Goal: Task Accomplishment & Management: Use online tool/utility

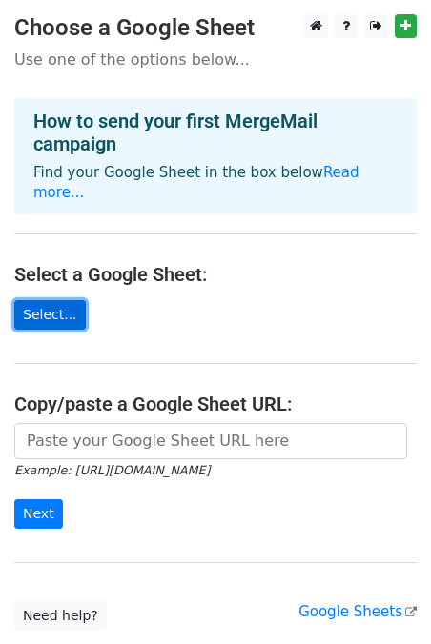
click at [64, 300] on link "Select..." at bounding box center [49, 315] width 71 height 30
click at [64, 314] on main "Choose a Google Sheet Use one of the options below... How to send your first Me…" at bounding box center [215, 322] width 431 height 617
click at [55, 300] on link "Select..." at bounding box center [49, 315] width 71 height 30
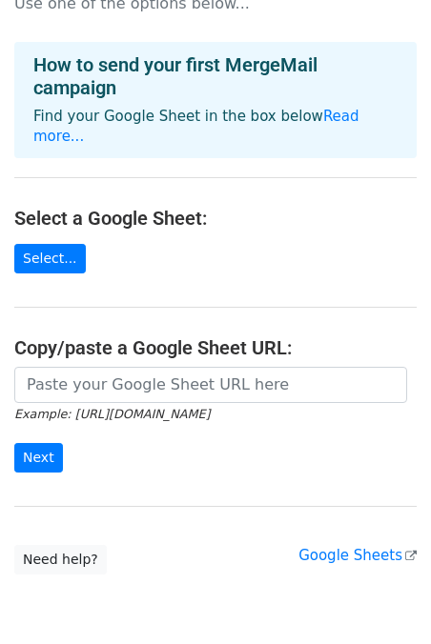
scroll to position [119, 0]
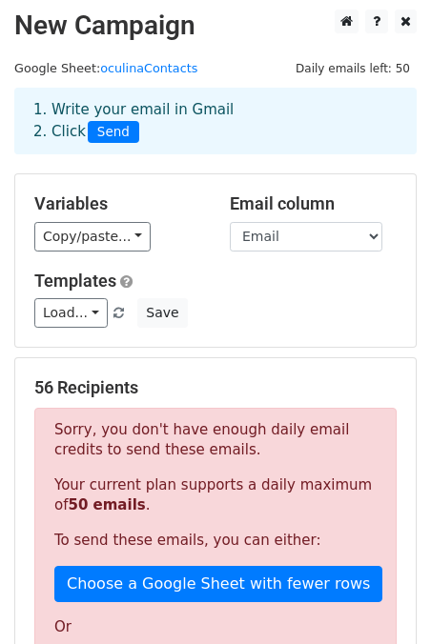
scroll to position [3, 0]
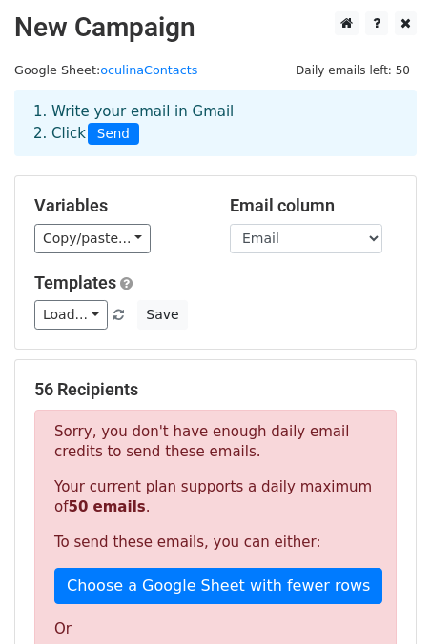
click at [182, 118] on div "1. Write your email in Gmail 2. Click Send" at bounding box center [215, 123] width 393 height 44
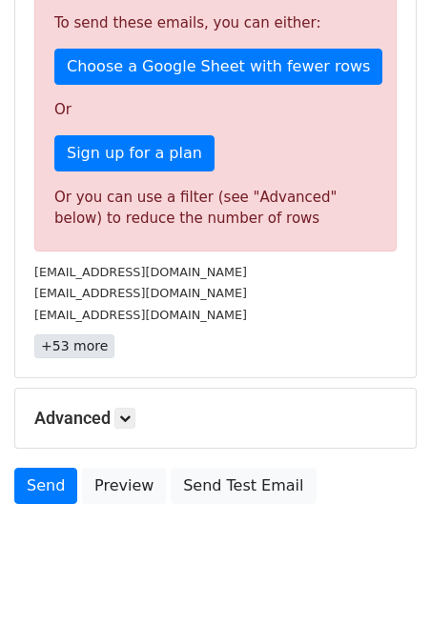
scroll to position [544, 0]
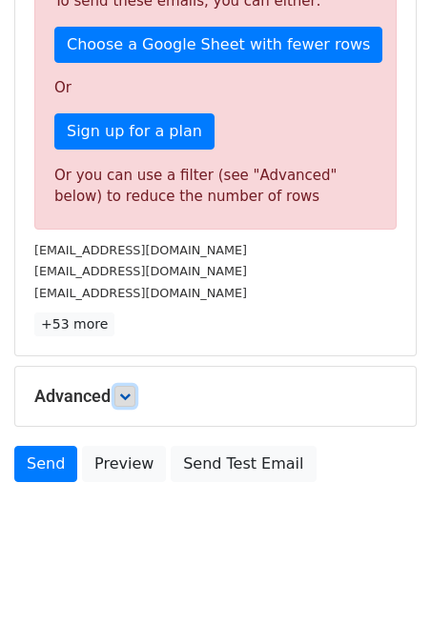
click at [128, 400] on icon at bounding box center [124, 396] width 11 height 11
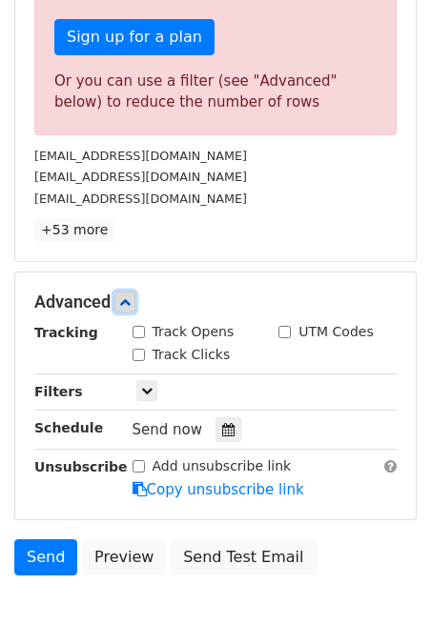
scroll to position [640, 0]
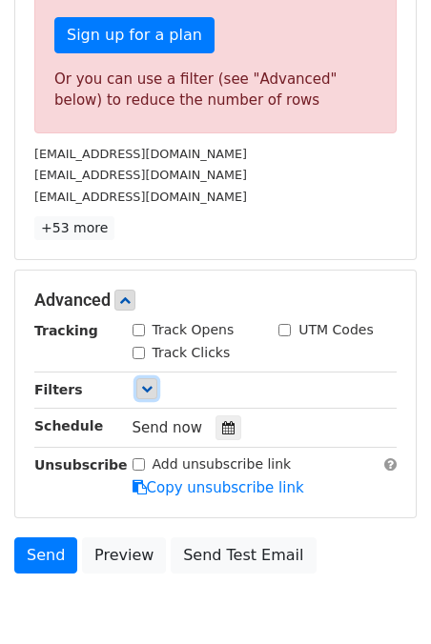
click at [137, 384] on link at bounding box center [146, 388] width 21 height 21
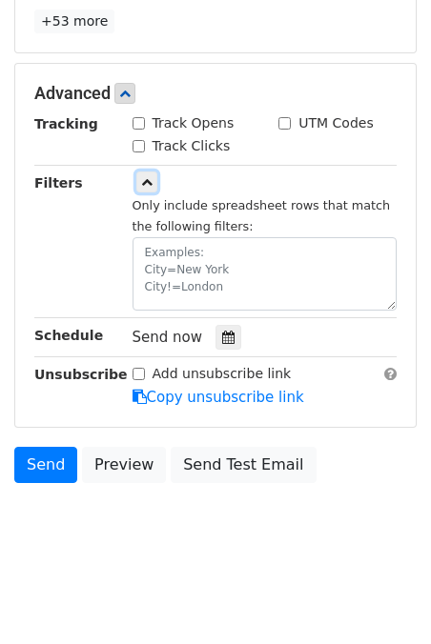
scroll to position [846, 0]
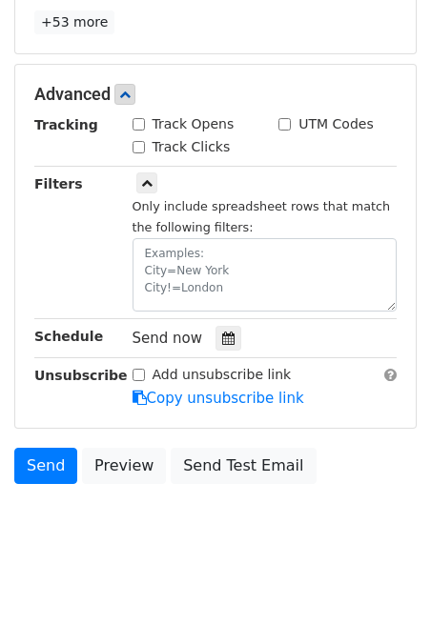
click at [135, 378] on input "Add unsubscribe link" at bounding box center [138, 375] width 12 height 12
click at [137, 370] on input "Add unsubscribe link" at bounding box center [138, 375] width 12 height 12
checkbox input "false"
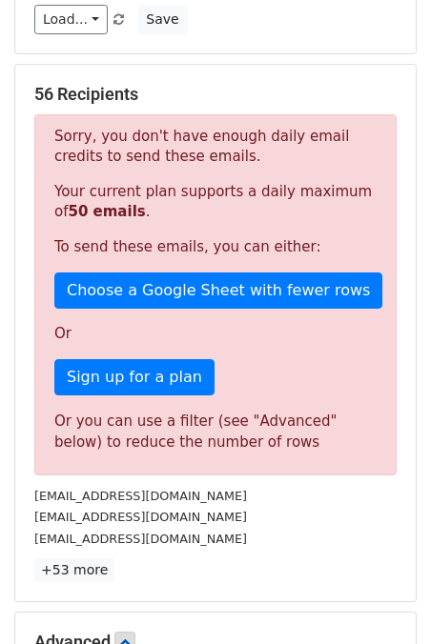
scroll to position [285, 0]
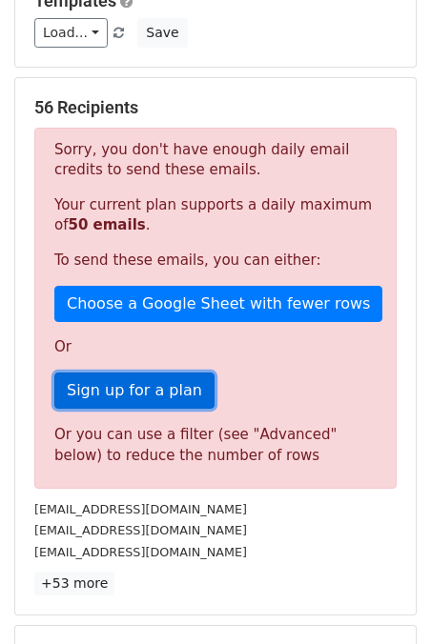
click at [106, 387] on link "Sign up for a plan" at bounding box center [134, 391] width 160 height 36
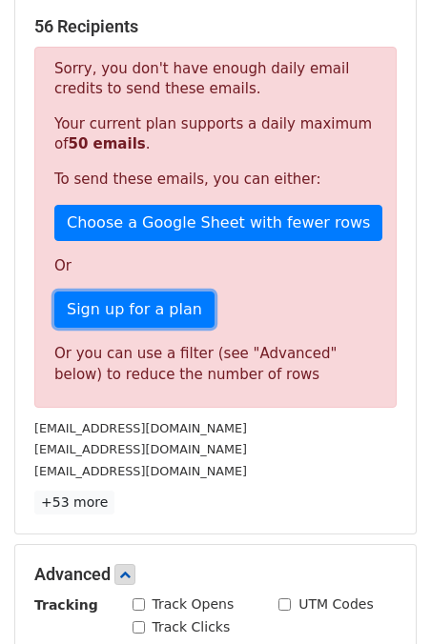
scroll to position [367, 0]
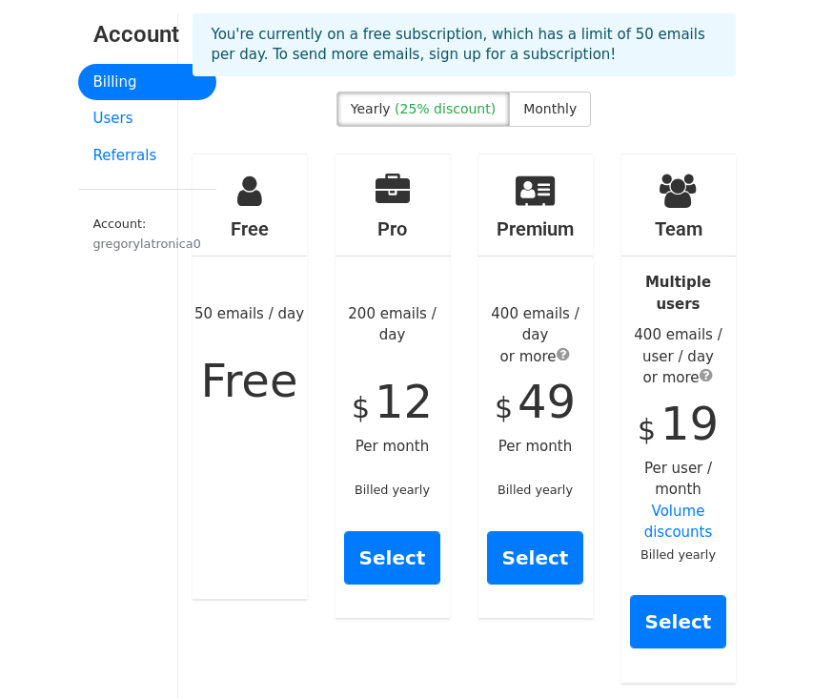
scroll to position [46, 0]
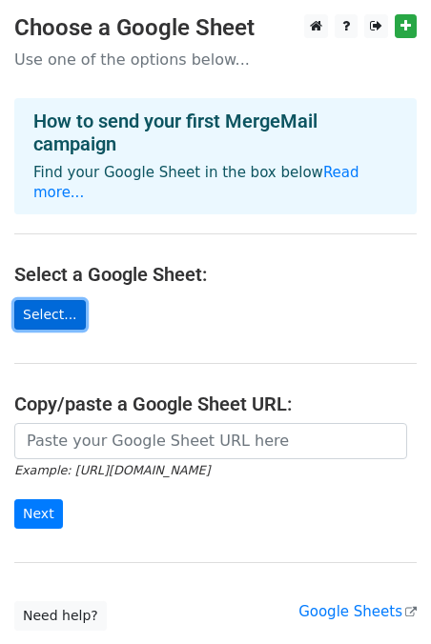
click at [56, 300] on link "Select..." at bounding box center [49, 315] width 71 height 30
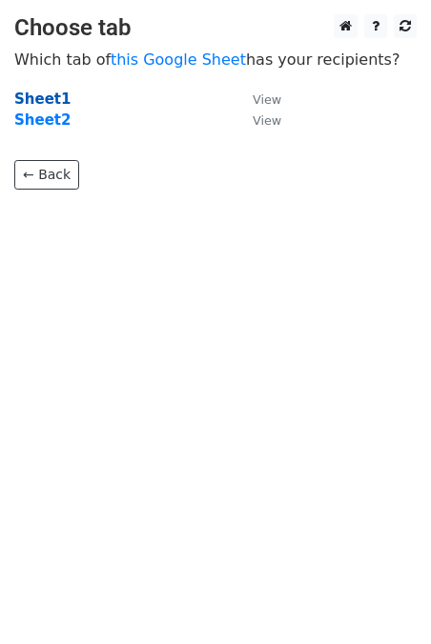
click at [47, 95] on strong "Sheet1" at bounding box center [42, 99] width 56 height 17
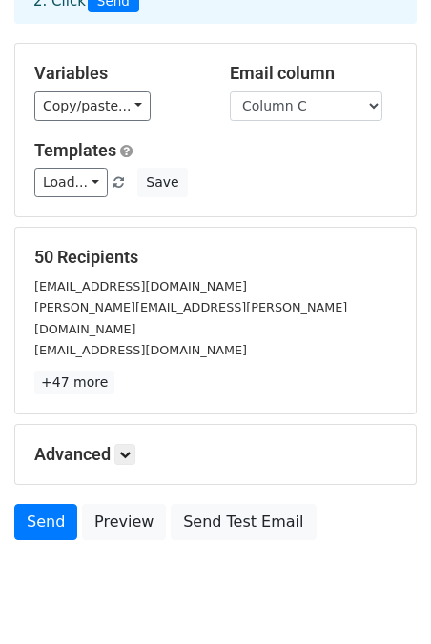
scroll to position [145, 0]
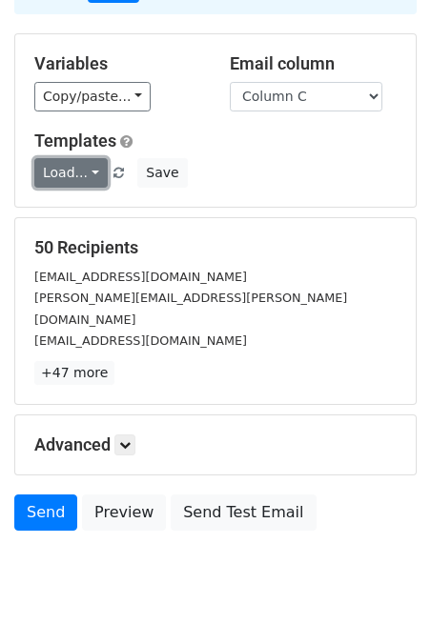
click at [90, 171] on link "Load..." at bounding box center [70, 173] width 73 height 30
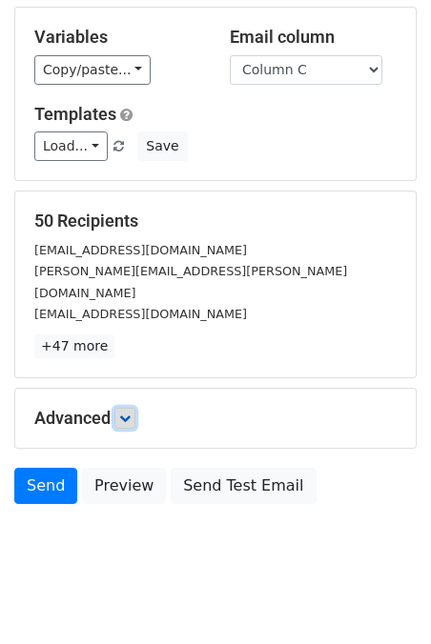
click at [126, 413] on icon at bounding box center [124, 418] width 11 height 11
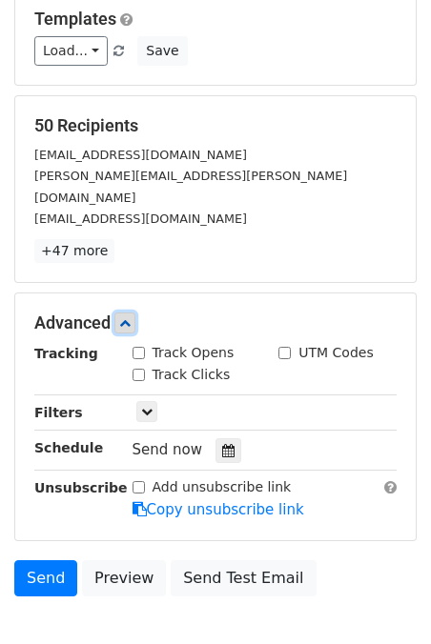
scroll to position [281, 0]
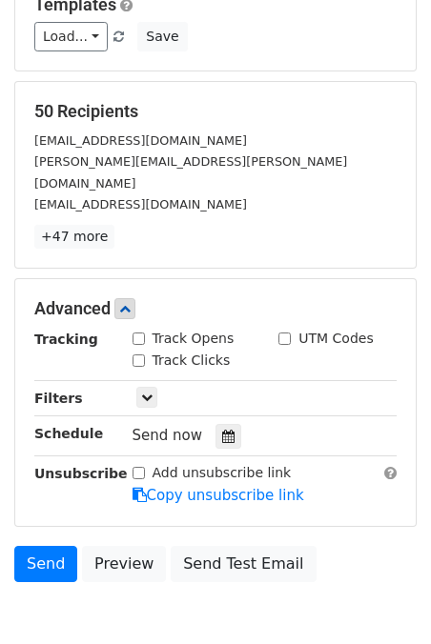
click at [157, 329] on label "Track Opens" at bounding box center [193, 339] width 82 height 20
click at [145, 333] on input "Track Opens" at bounding box center [138, 339] width 12 height 12
checkbox input "true"
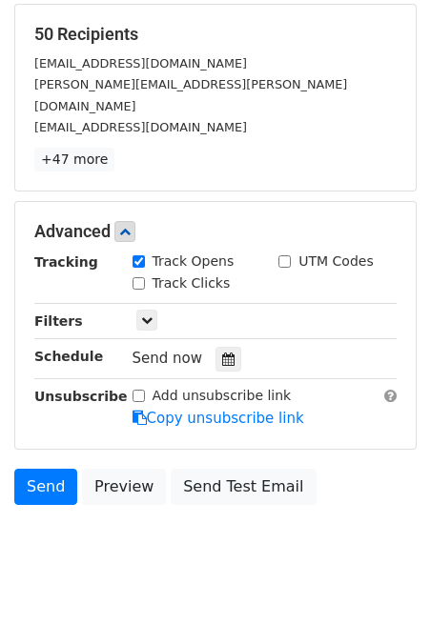
click at [137, 390] on input "Add unsubscribe link" at bounding box center [138, 396] width 12 height 12
checkbox input "true"
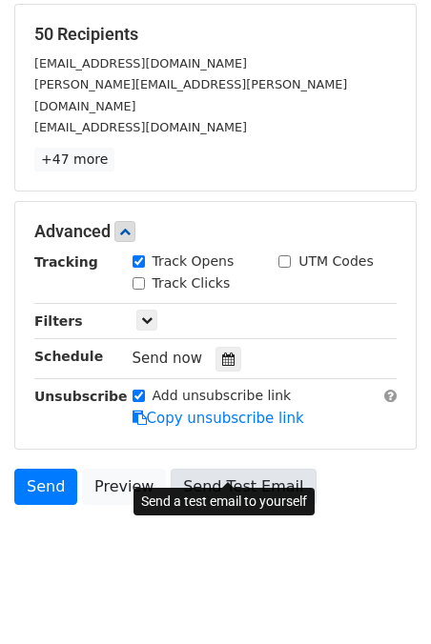
click at [214, 469] on link "Send Test Email" at bounding box center [243, 487] width 145 height 36
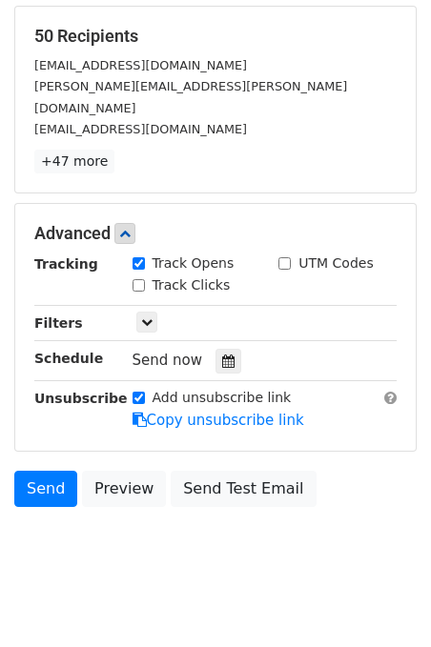
scroll to position [355, 0]
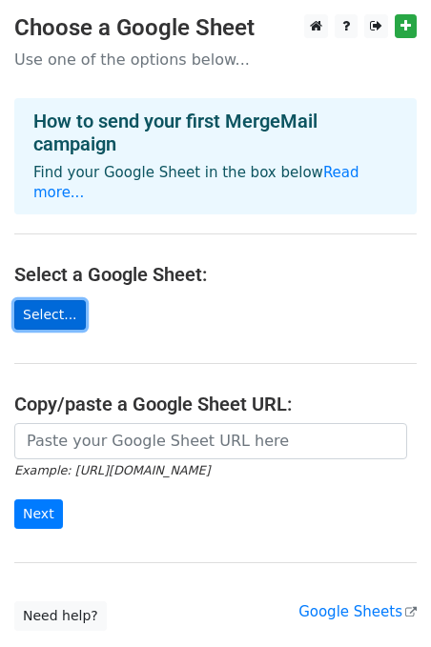
click at [40, 300] on link "Select..." at bounding box center [49, 315] width 71 height 30
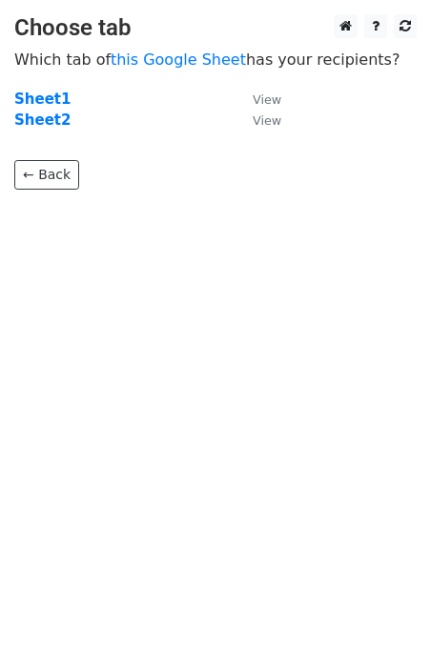
click at [67, 297] on html "Choose tab Which tab of this Google Sheet has your recipients? Sheet1 View Shee…" at bounding box center [215, 323] width 431 height 647
click at [31, 97] on strong "Sheet1" at bounding box center [42, 99] width 56 height 17
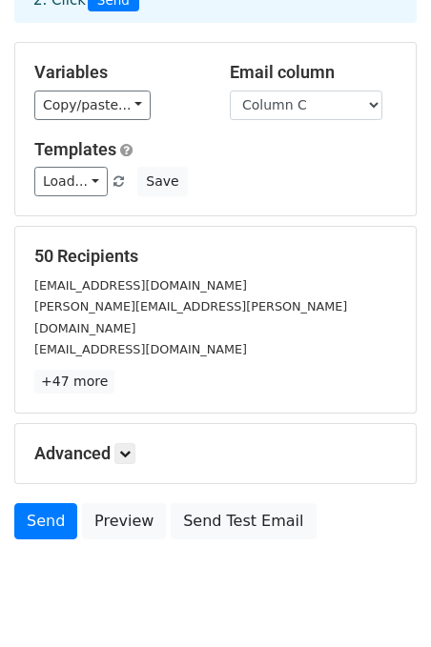
scroll to position [169, 0]
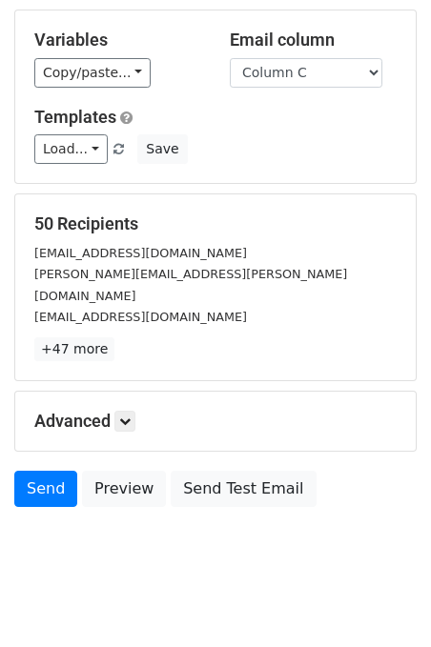
click at [82, 411] on h5 "Advanced" at bounding box center [215, 421] width 362 height 21
click at [117, 411] on h5 "Advanced" at bounding box center [215, 421] width 362 height 21
click at [135, 411] on link at bounding box center [124, 421] width 21 height 21
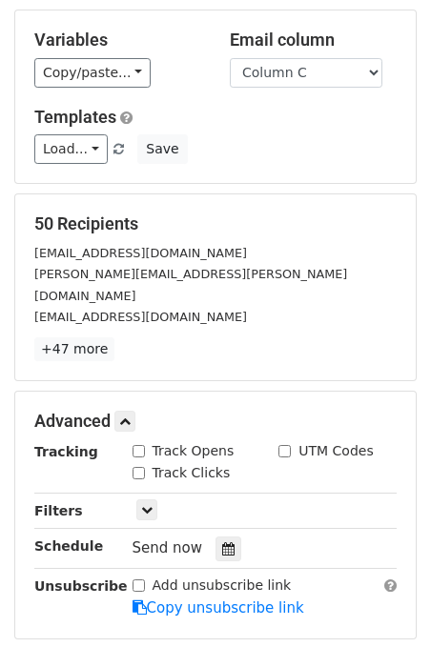
click at [175, 441] on label "Track Opens" at bounding box center [193, 451] width 82 height 20
click at [145, 445] on input "Track Opens" at bounding box center [138, 451] width 12 height 12
checkbox input "true"
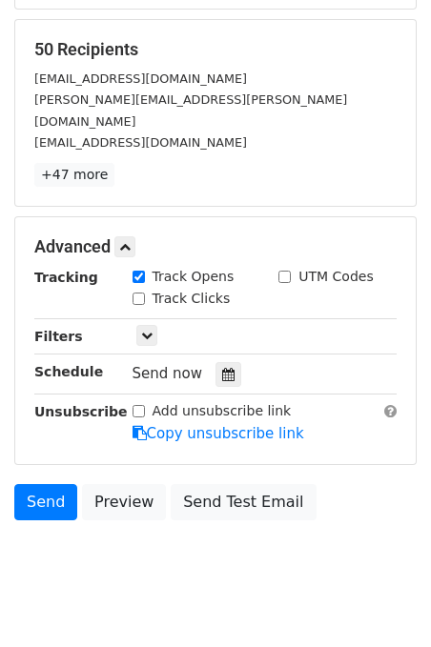
scroll to position [355, 0]
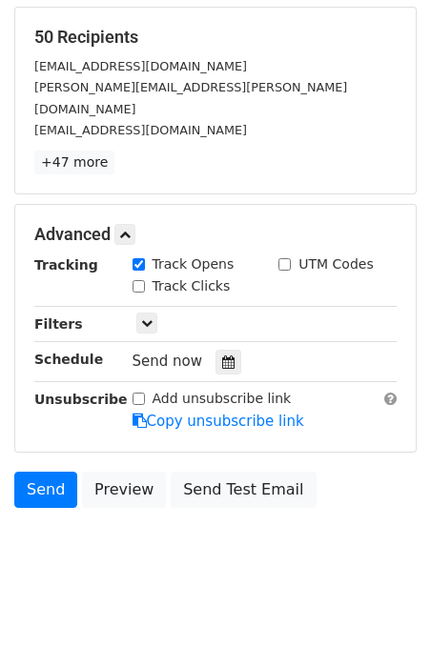
click at [154, 389] on label "Add unsubscribe link" at bounding box center [221, 399] width 139 height 20
click at [145, 393] on input "Add unsubscribe link" at bounding box center [138, 399] width 12 height 12
click at [154, 389] on label "Add unsubscribe link" at bounding box center [221, 399] width 139 height 20
click at [145, 393] on input "Add unsubscribe link" at bounding box center [138, 399] width 12 height 12
checkbox input "false"
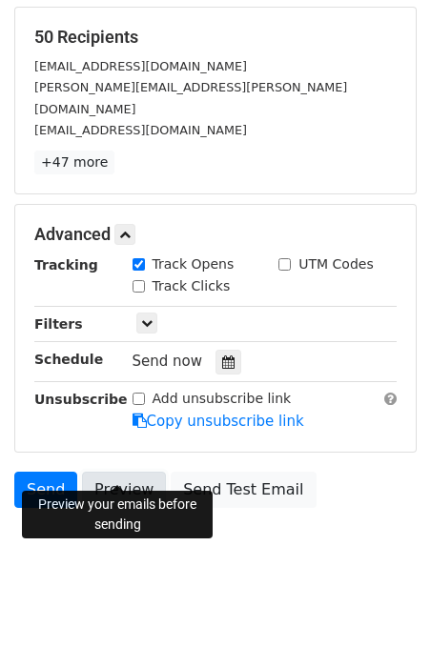
click at [132, 472] on link "Preview" at bounding box center [124, 490] width 84 height 36
click at [121, 472] on link "Preview" at bounding box center [124, 490] width 84 height 36
click at [114, 472] on link "Preview" at bounding box center [124, 490] width 84 height 36
click at [110, 472] on link "Preview" at bounding box center [124, 490] width 84 height 36
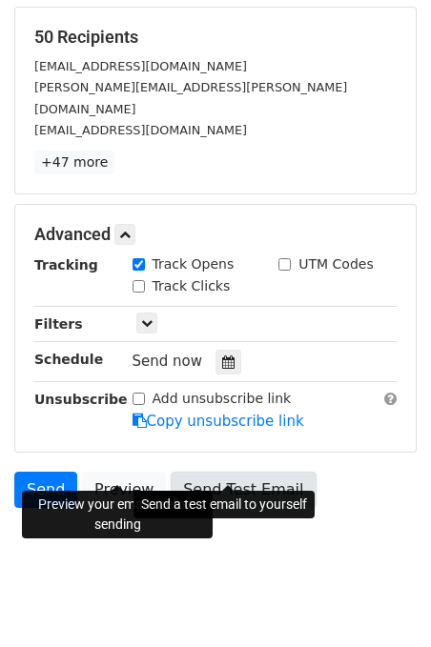
click at [259, 472] on link "Send Test Email" at bounding box center [243, 490] width 145 height 36
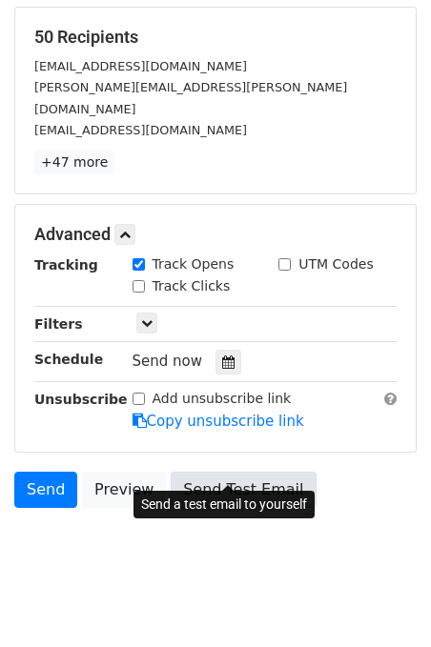
click at [209, 472] on link "Send Test Email" at bounding box center [243, 490] width 145 height 36
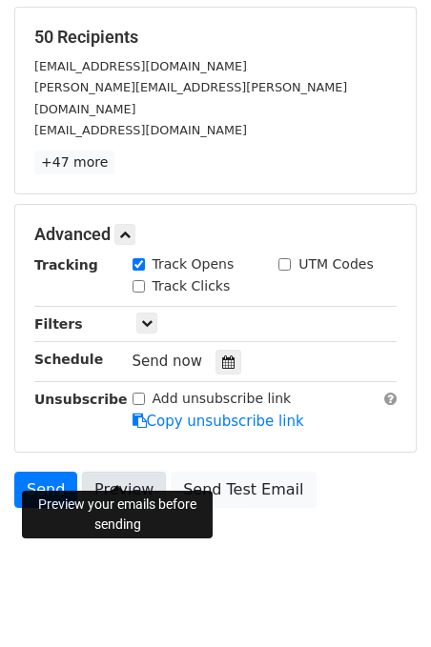
click at [135, 472] on link "Preview" at bounding box center [124, 490] width 84 height 36
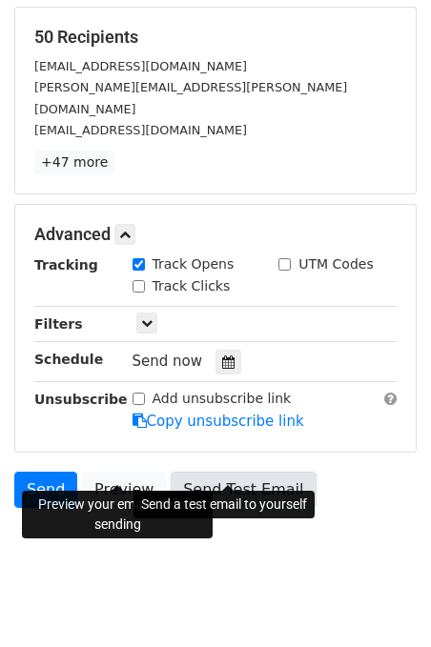
click at [283, 472] on link "Send Test Email" at bounding box center [243, 490] width 145 height 36
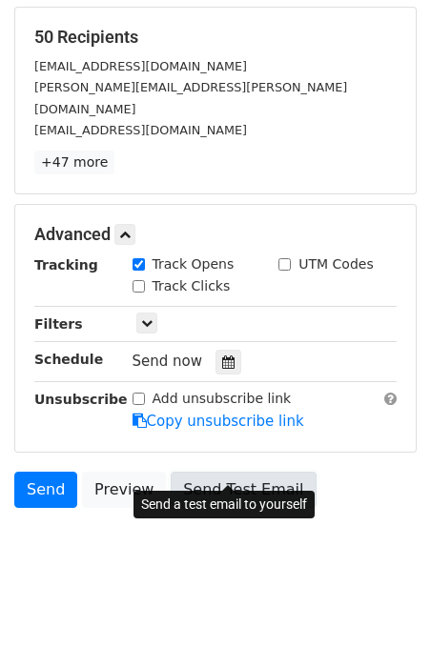
click at [187, 472] on link "Send Test Email" at bounding box center [243, 490] width 145 height 36
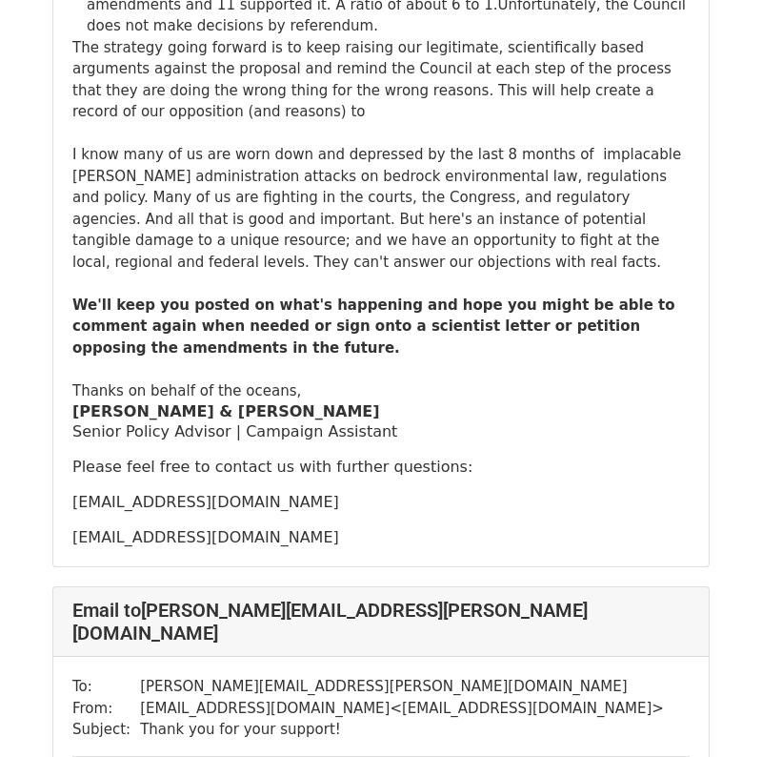
scroll to position [763, 0]
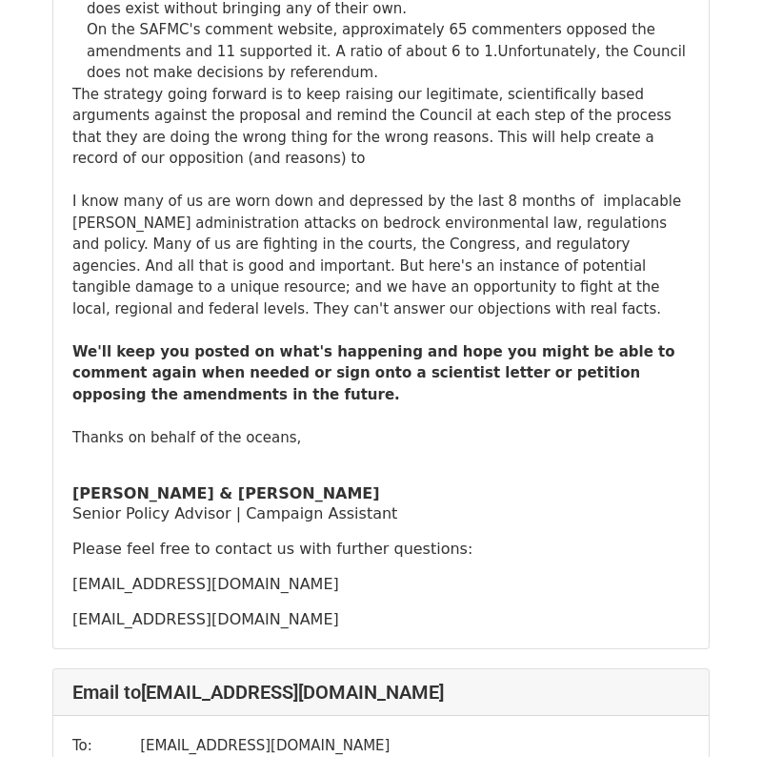
scroll to position [3096, 0]
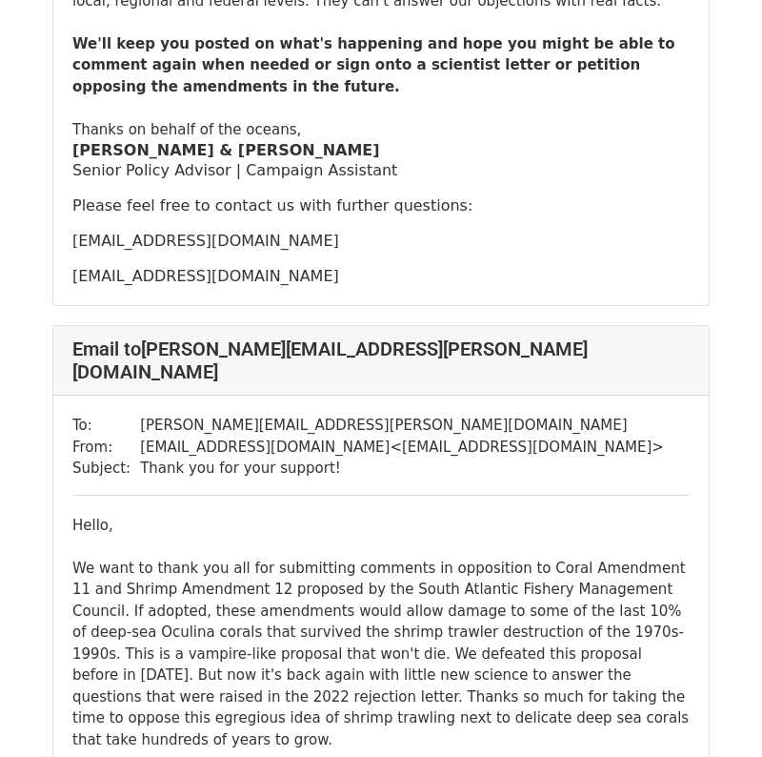
scroll to position [974, 0]
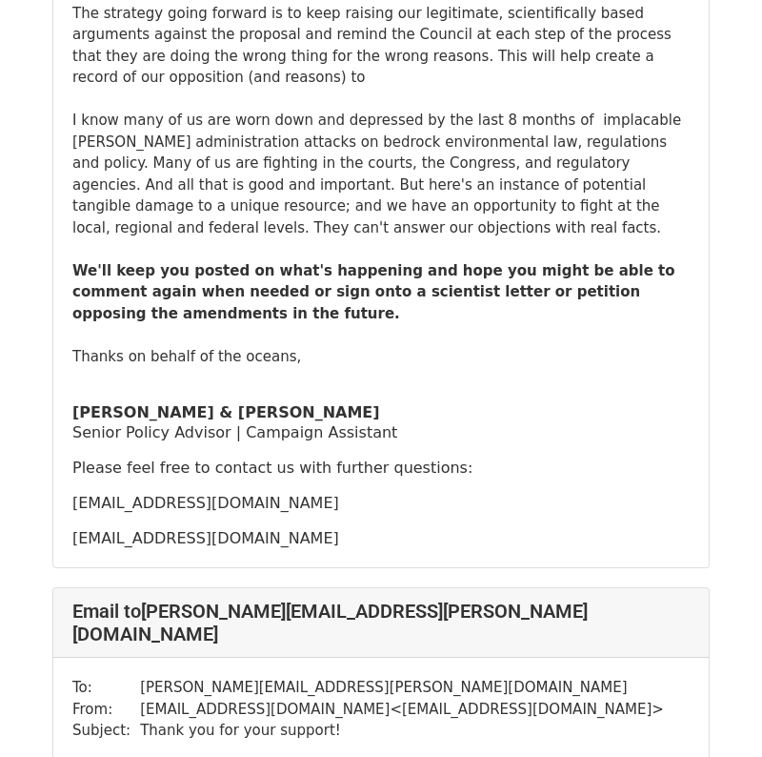
scroll to position [931, 0]
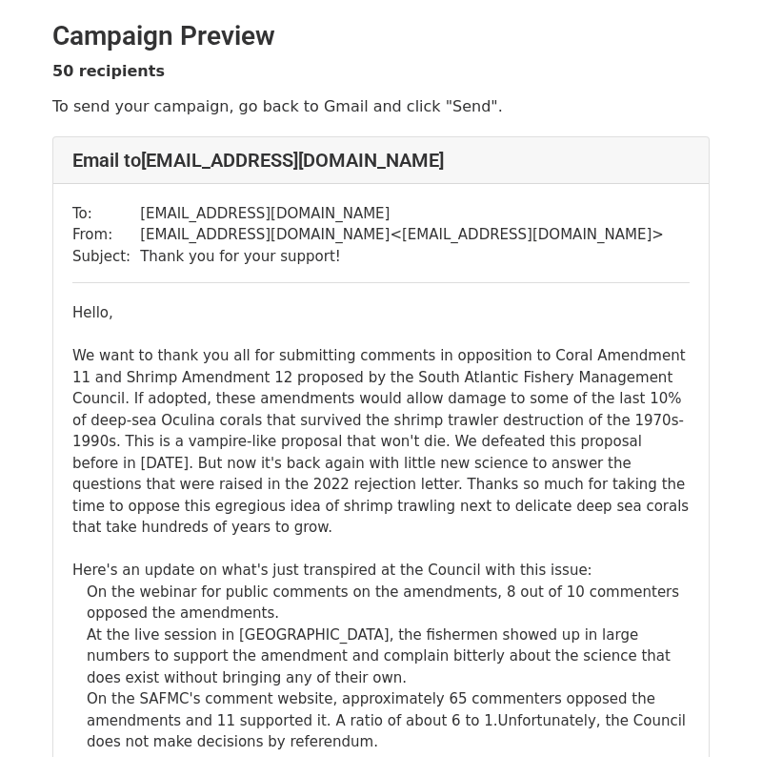
scroll to position [643, 0]
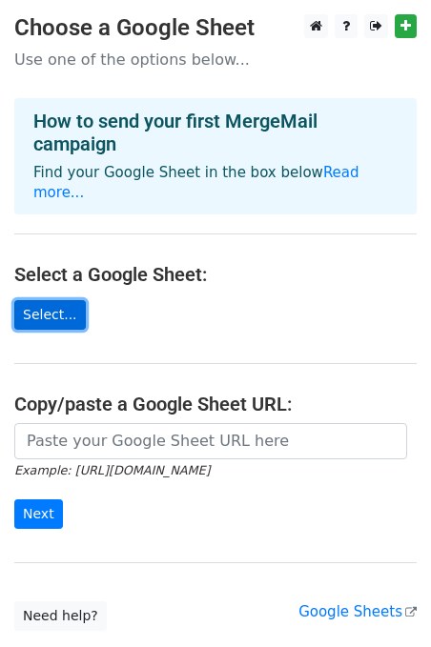
click at [62, 300] on link "Select..." at bounding box center [49, 315] width 71 height 30
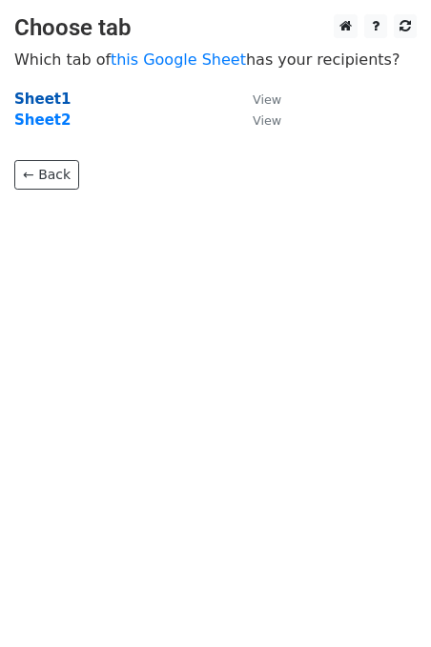
click at [21, 97] on strong "Sheet1" at bounding box center [42, 99] width 56 height 17
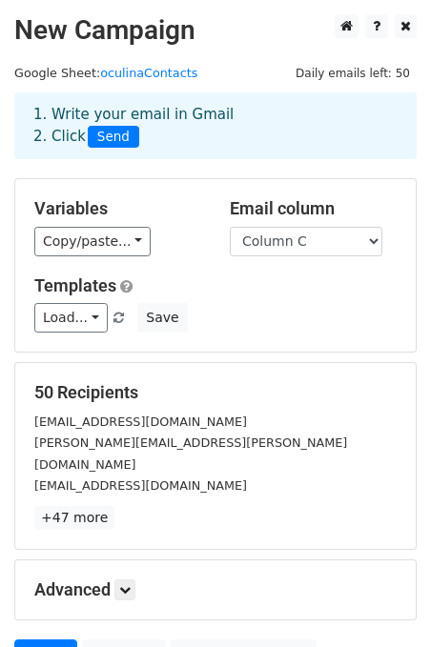
scroll to position [169, 0]
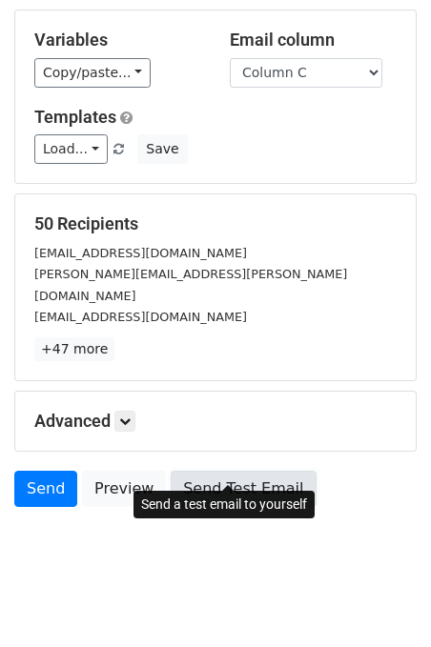
click at [218, 471] on link "Send Test Email" at bounding box center [243, 489] width 145 height 36
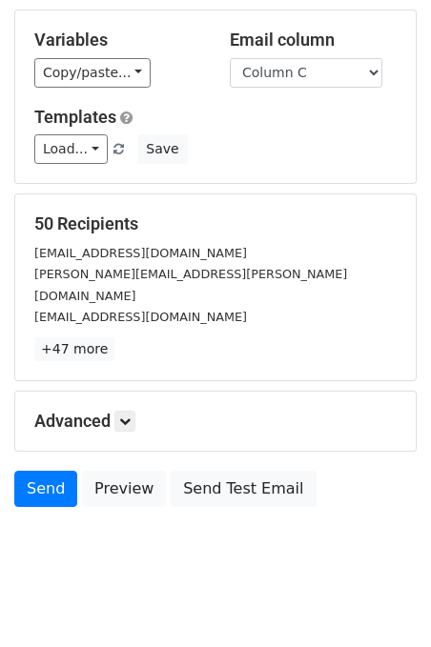
click at [116, 411] on h5 "Advanced" at bounding box center [215, 421] width 362 height 21
click at [120, 411] on link at bounding box center [124, 421] width 21 height 21
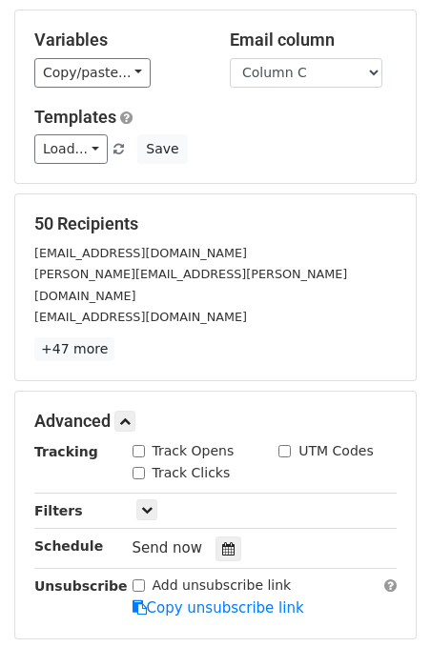
click at [165, 441] on label "Track Opens" at bounding box center [193, 451] width 82 height 20
click at [145, 445] on input "Track Opens" at bounding box center [138, 451] width 12 height 12
checkbox input "true"
click at [153, 499] on link at bounding box center [146, 509] width 21 height 21
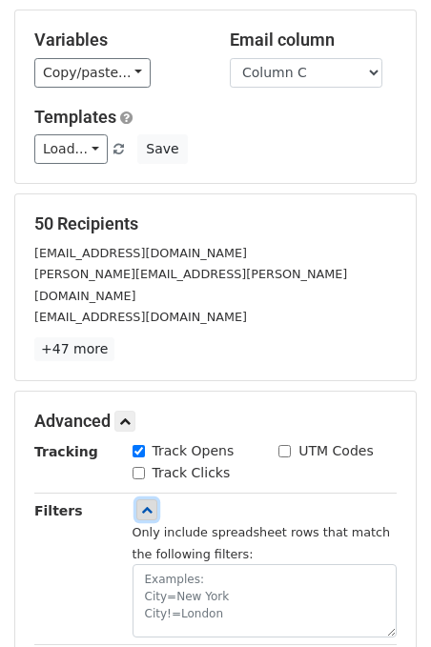
click at [151, 504] on icon at bounding box center [146, 509] width 11 height 11
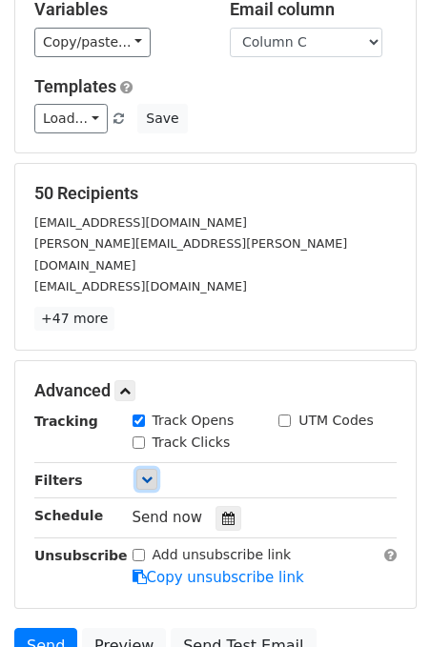
scroll to position [355, 0]
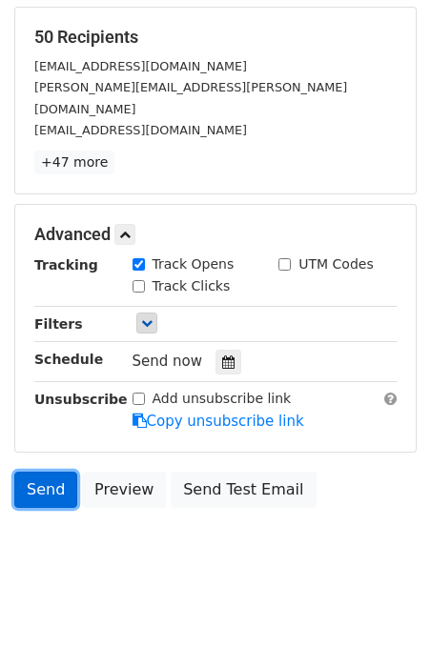
click at [57, 472] on link "Send" at bounding box center [45, 490] width 63 height 36
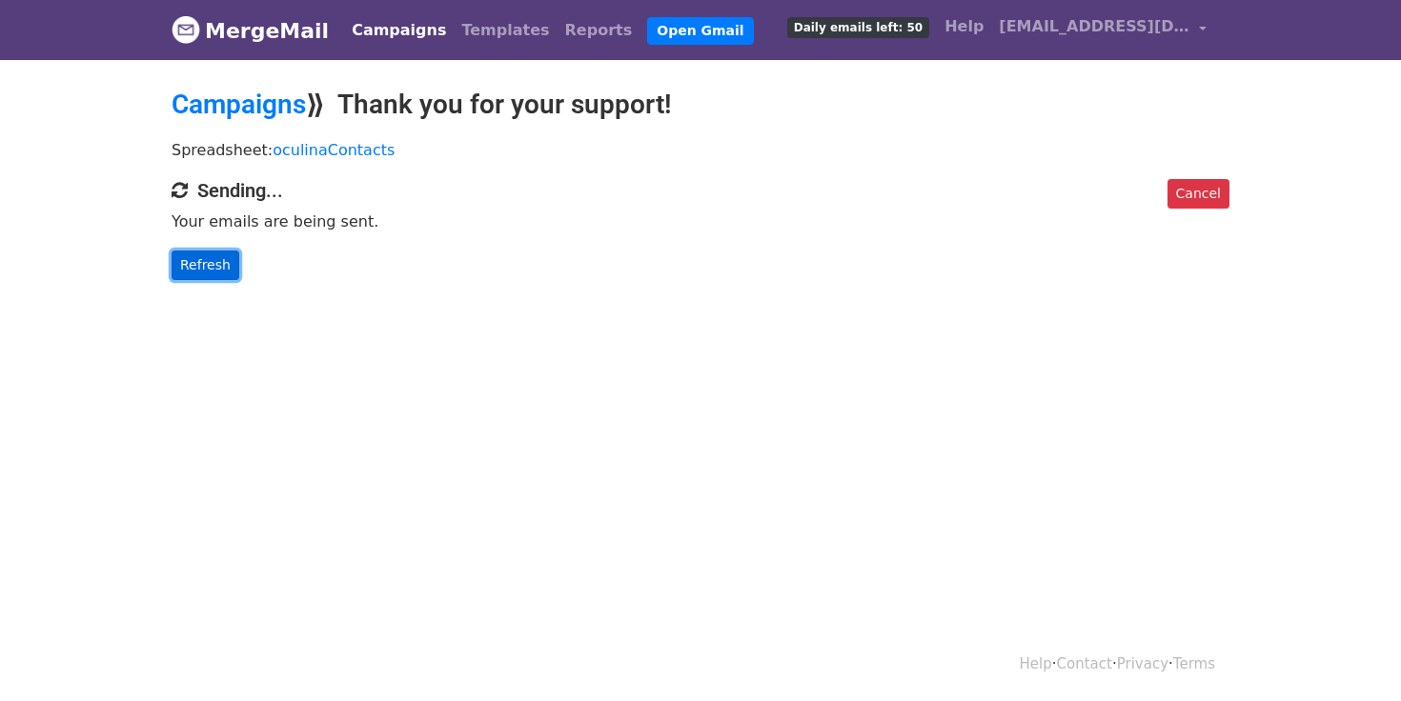
click at [201, 253] on link "Refresh" at bounding box center [206, 266] width 68 height 30
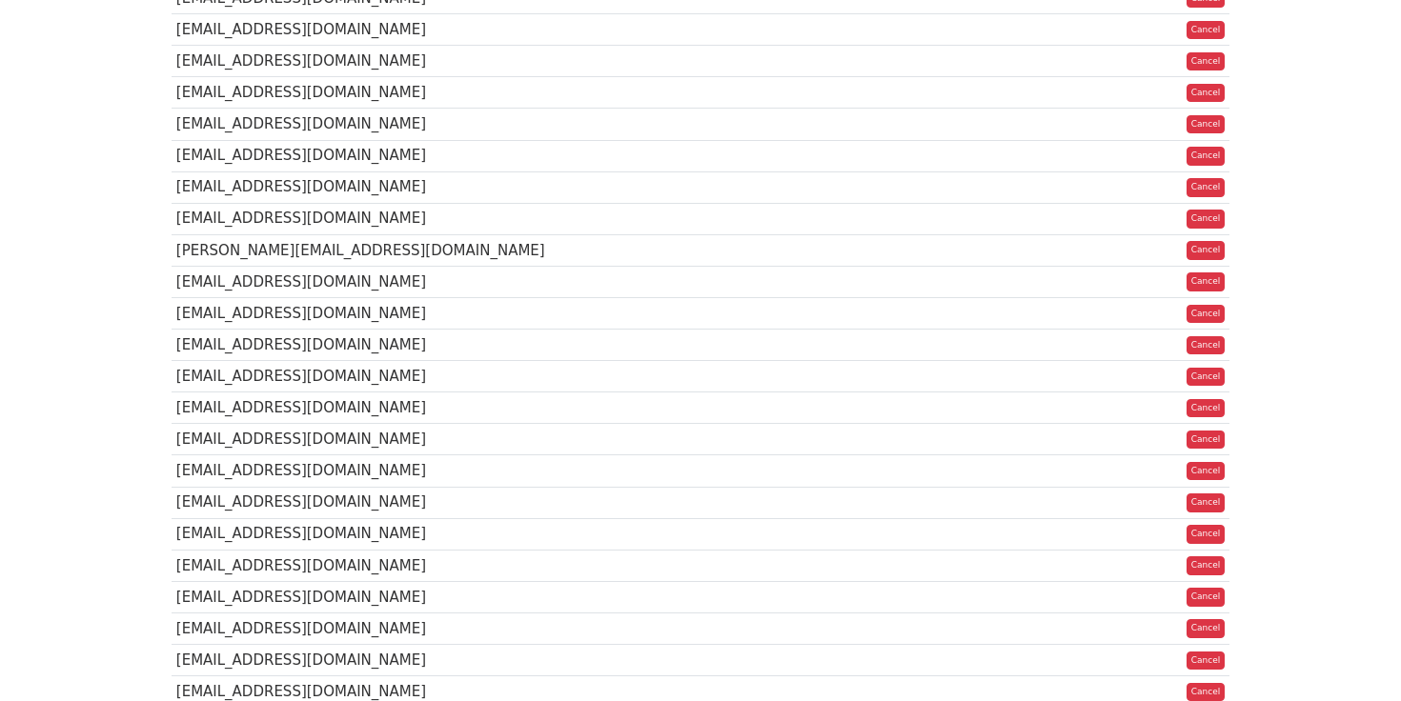
scroll to position [1377, 0]
